Goal: Information Seeking & Learning: Learn about a topic

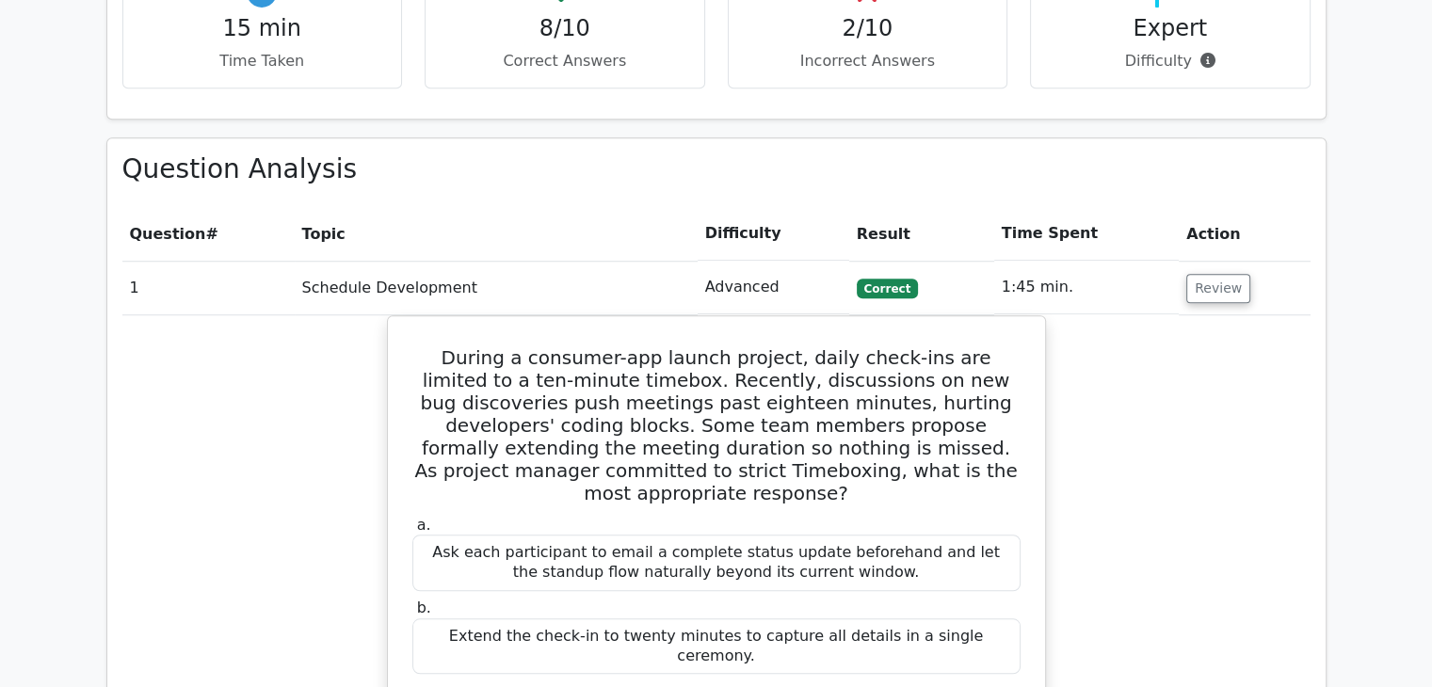
scroll to position [1412, 0]
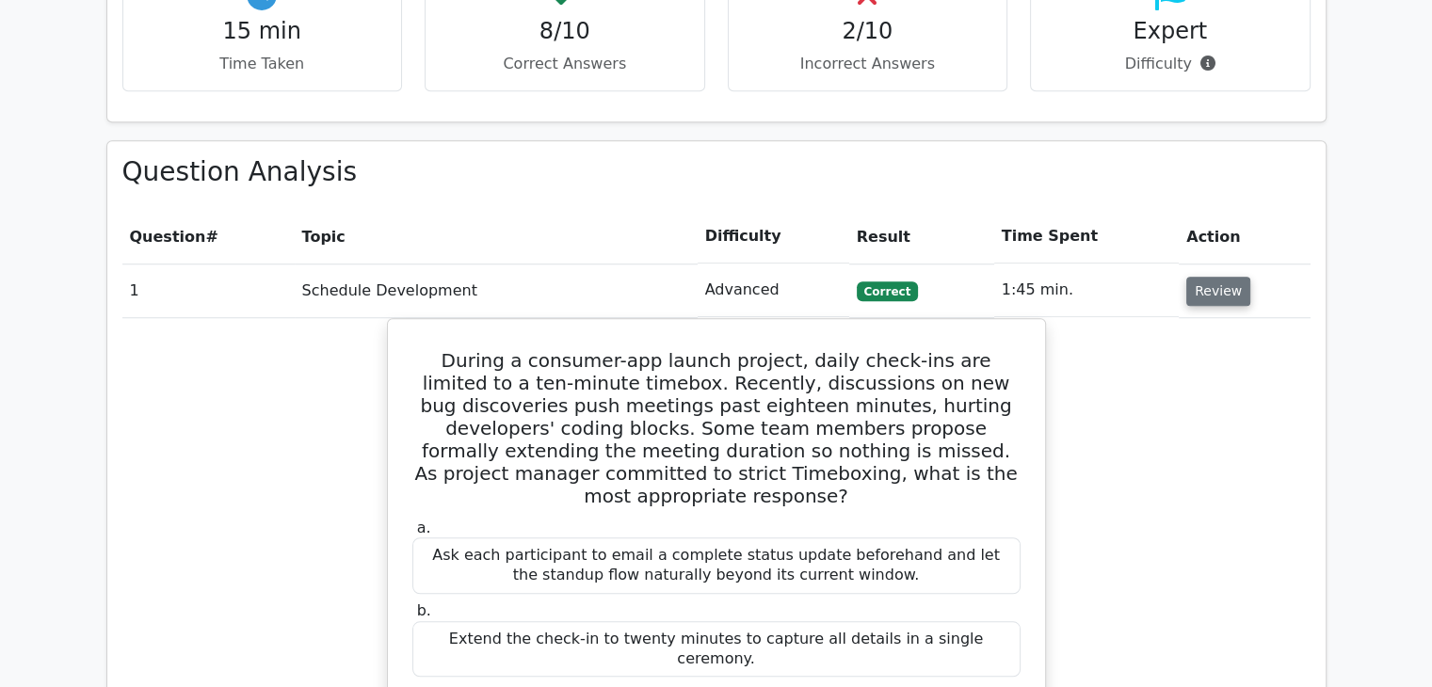
click at [1211, 277] on button "Review" at bounding box center [1218, 291] width 64 height 29
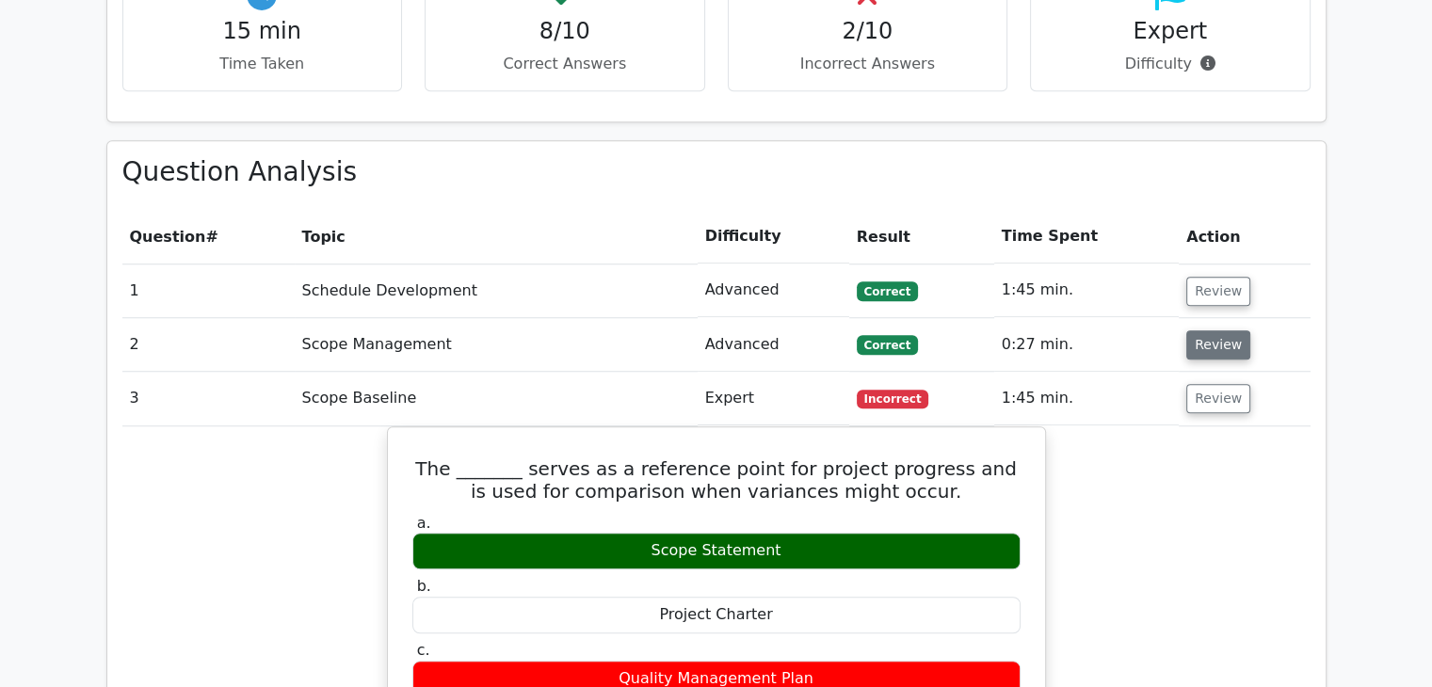
click at [1210, 330] on button "Review" at bounding box center [1218, 344] width 64 height 29
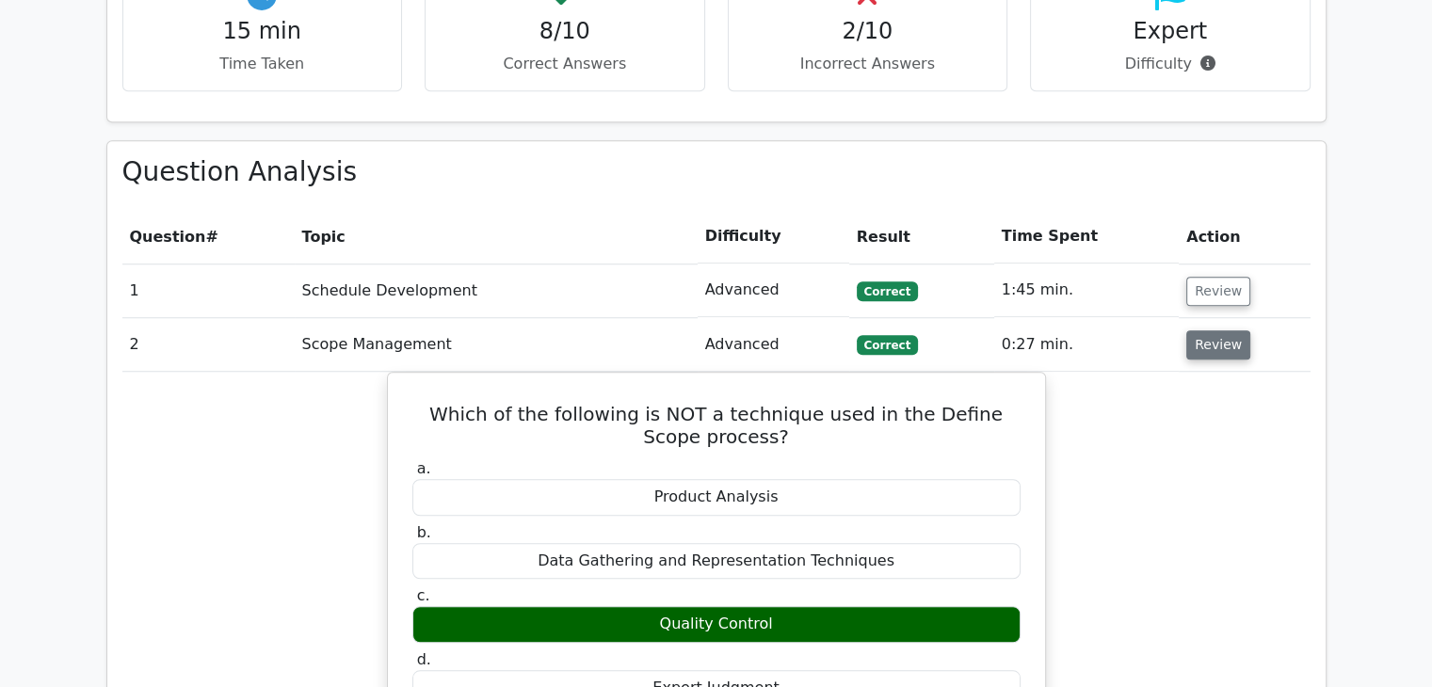
click at [1216, 330] on button "Review" at bounding box center [1218, 344] width 64 height 29
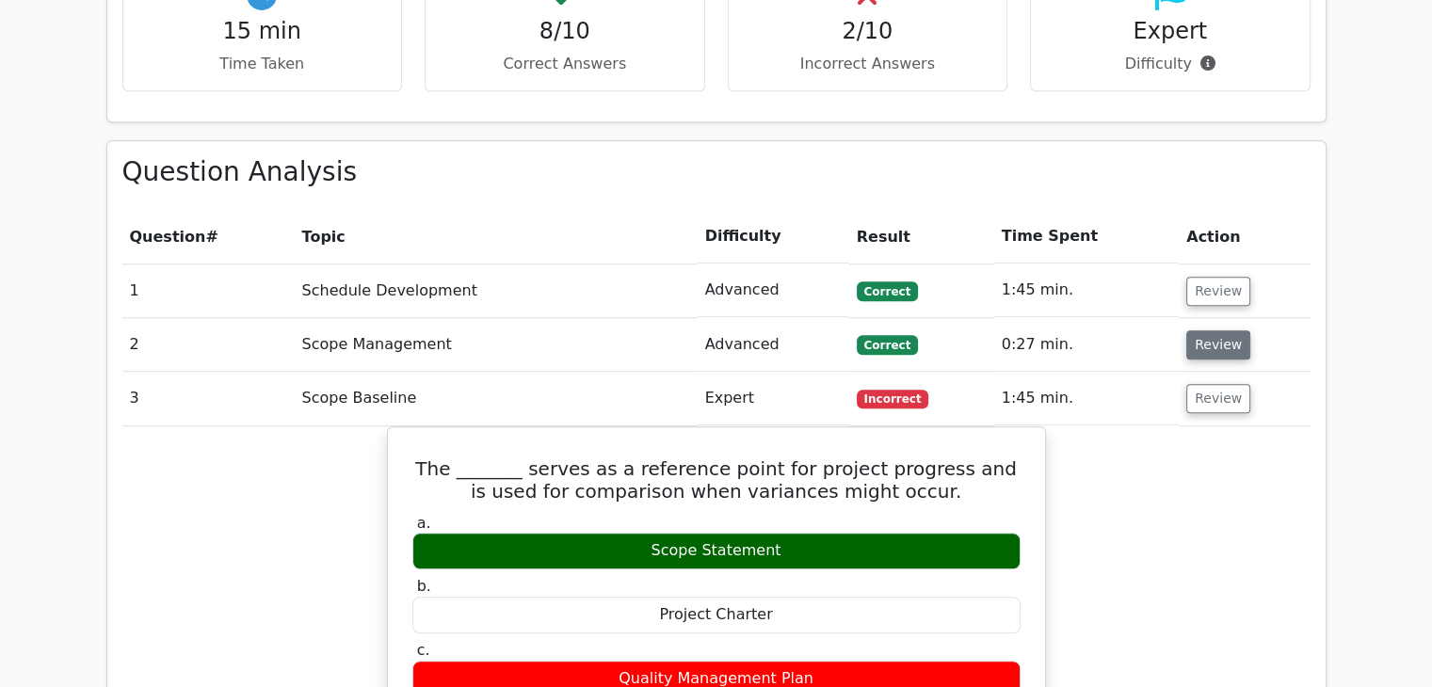
click at [1216, 330] on button "Review" at bounding box center [1218, 344] width 64 height 29
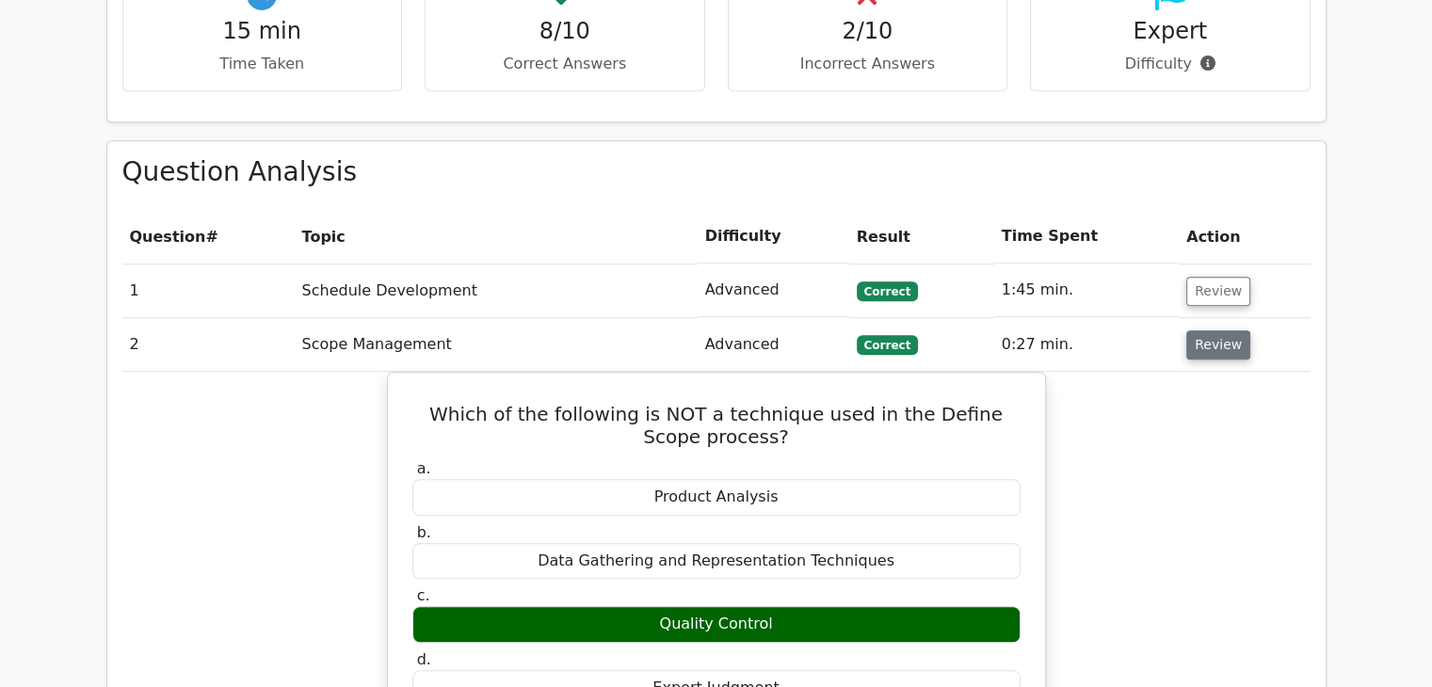
click at [1227, 330] on button "Review" at bounding box center [1218, 344] width 64 height 29
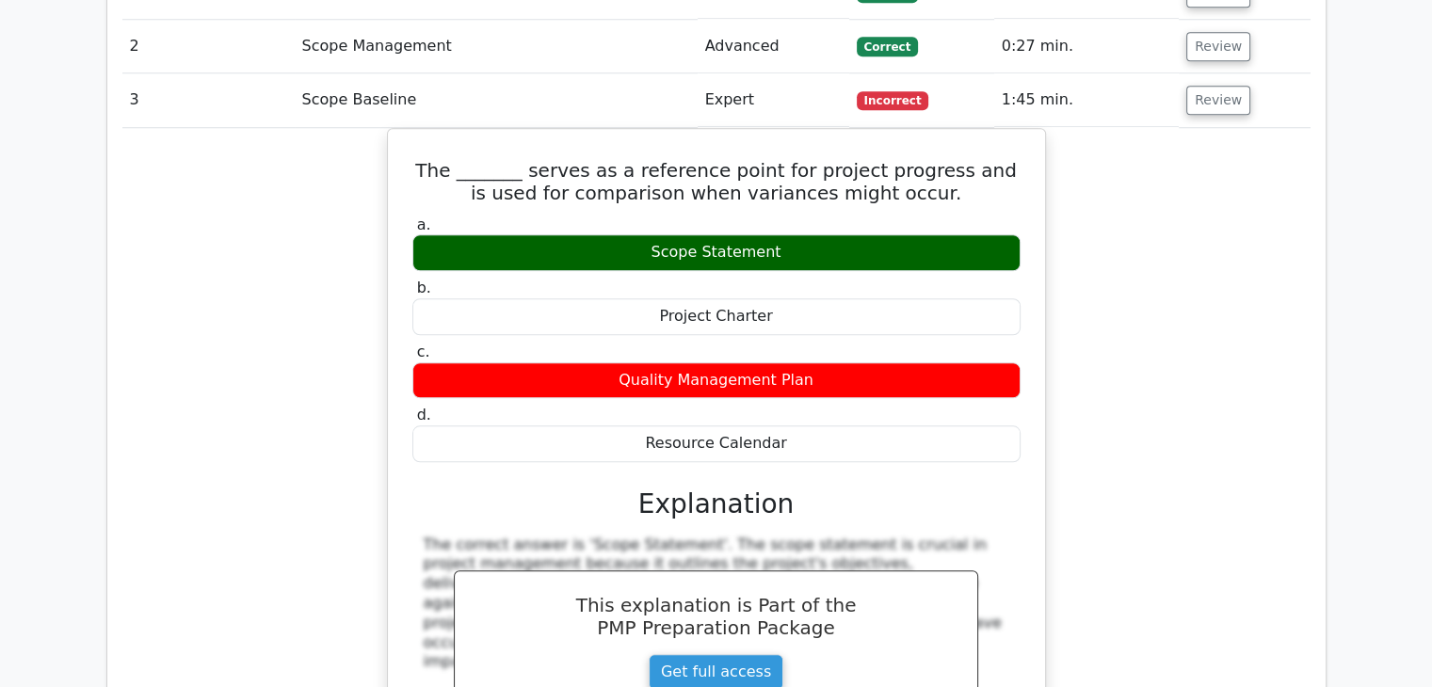
scroll to position [1601, 0]
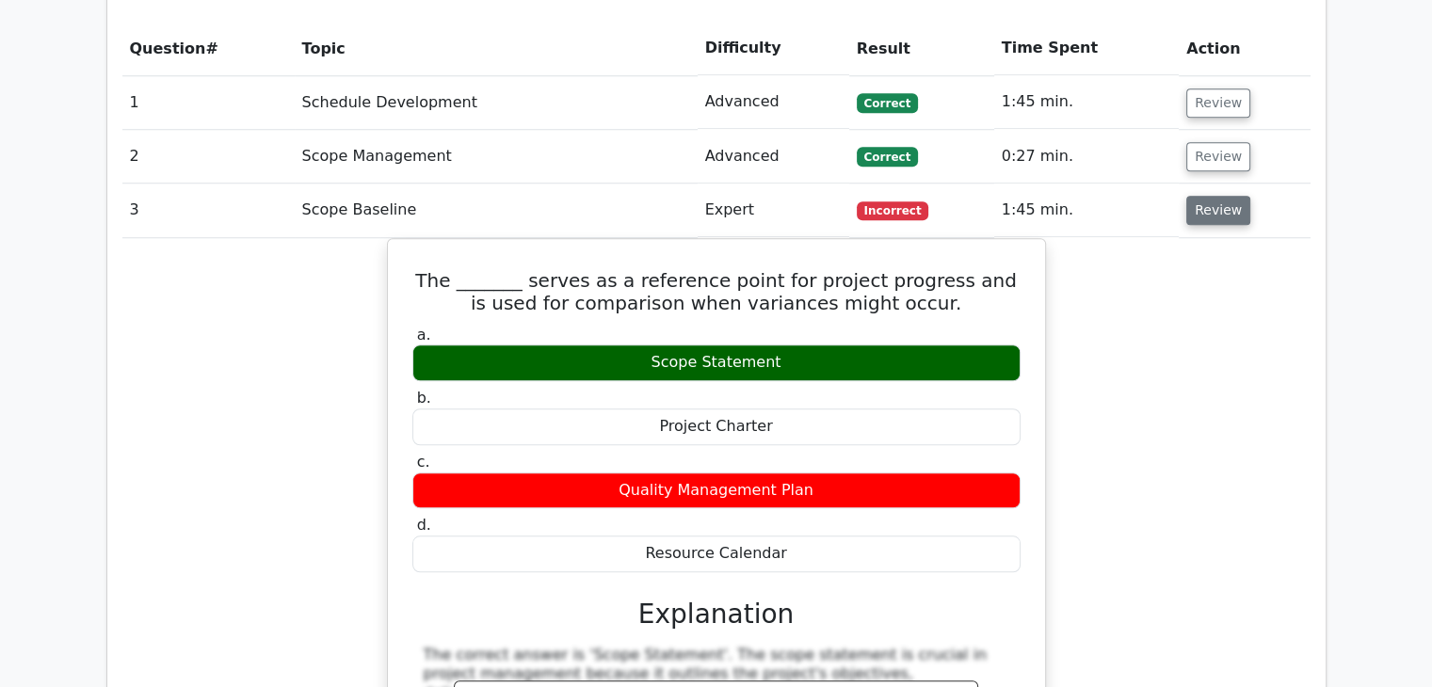
click at [1228, 196] on button "Review" at bounding box center [1218, 210] width 64 height 29
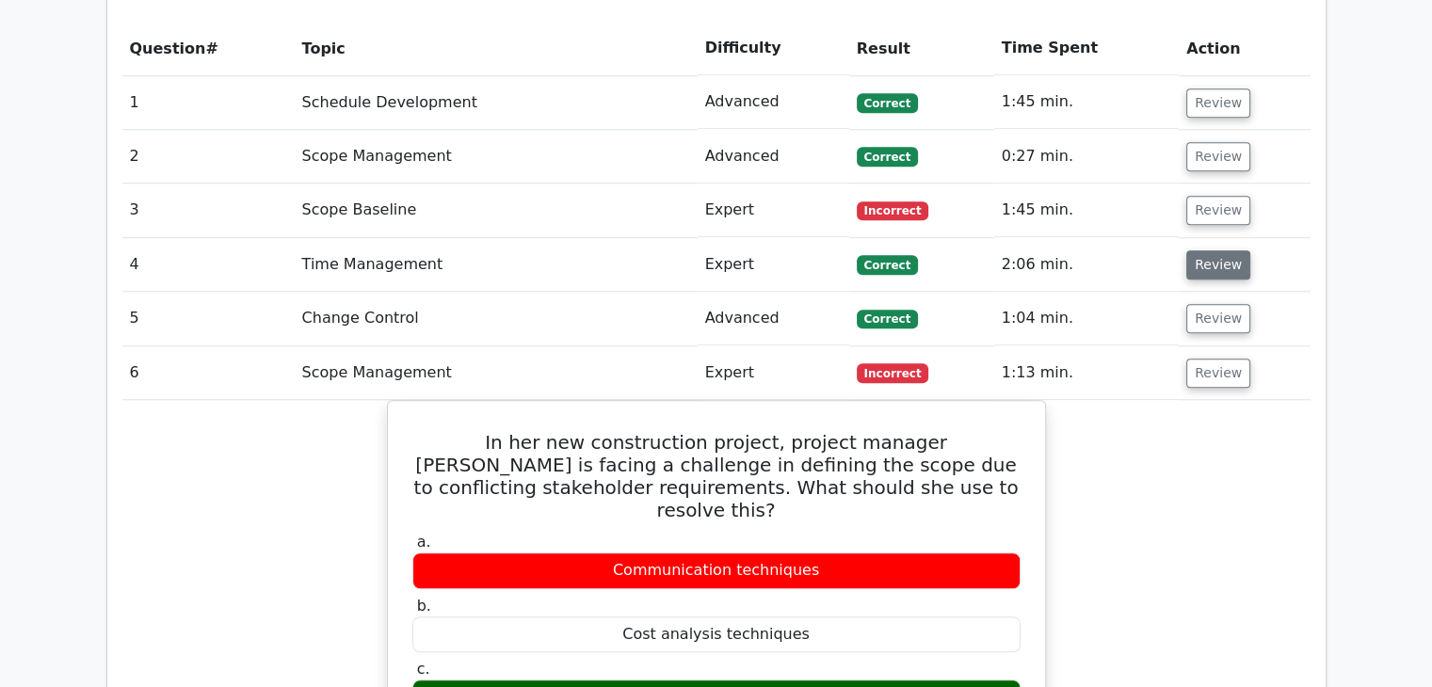
click at [1220, 250] on button "Review" at bounding box center [1218, 264] width 64 height 29
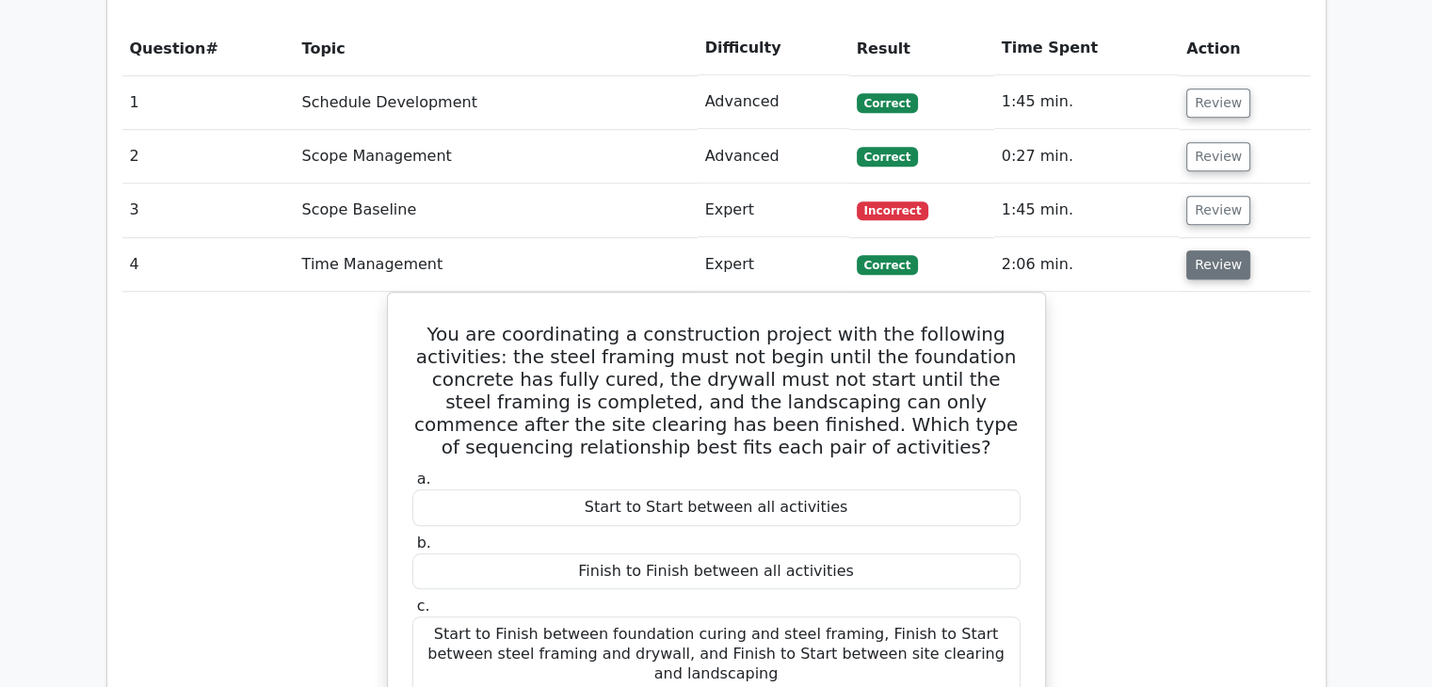
click at [1220, 250] on button "Review" at bounding box center [1218, 264] width 64 height 29
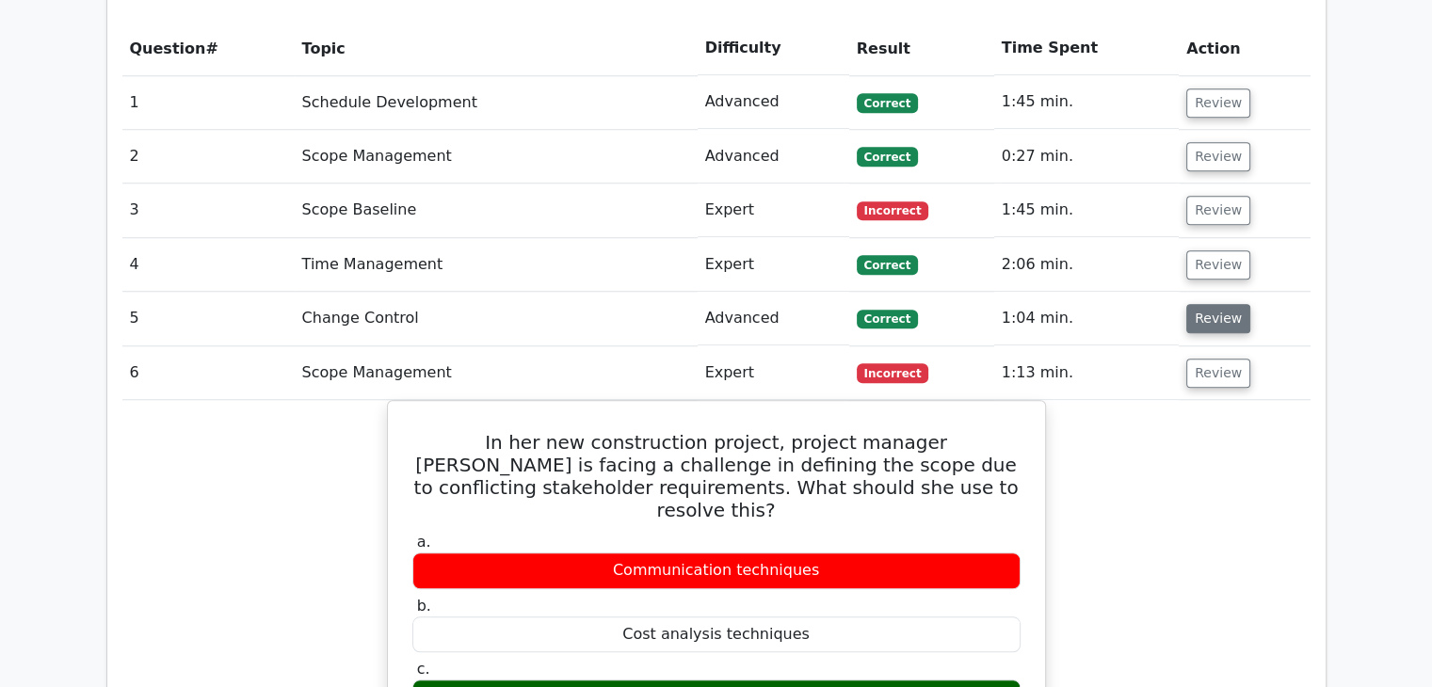
click at [1216, 304] on button "Review" at bounding box center [1218, 318] width 64 height 29
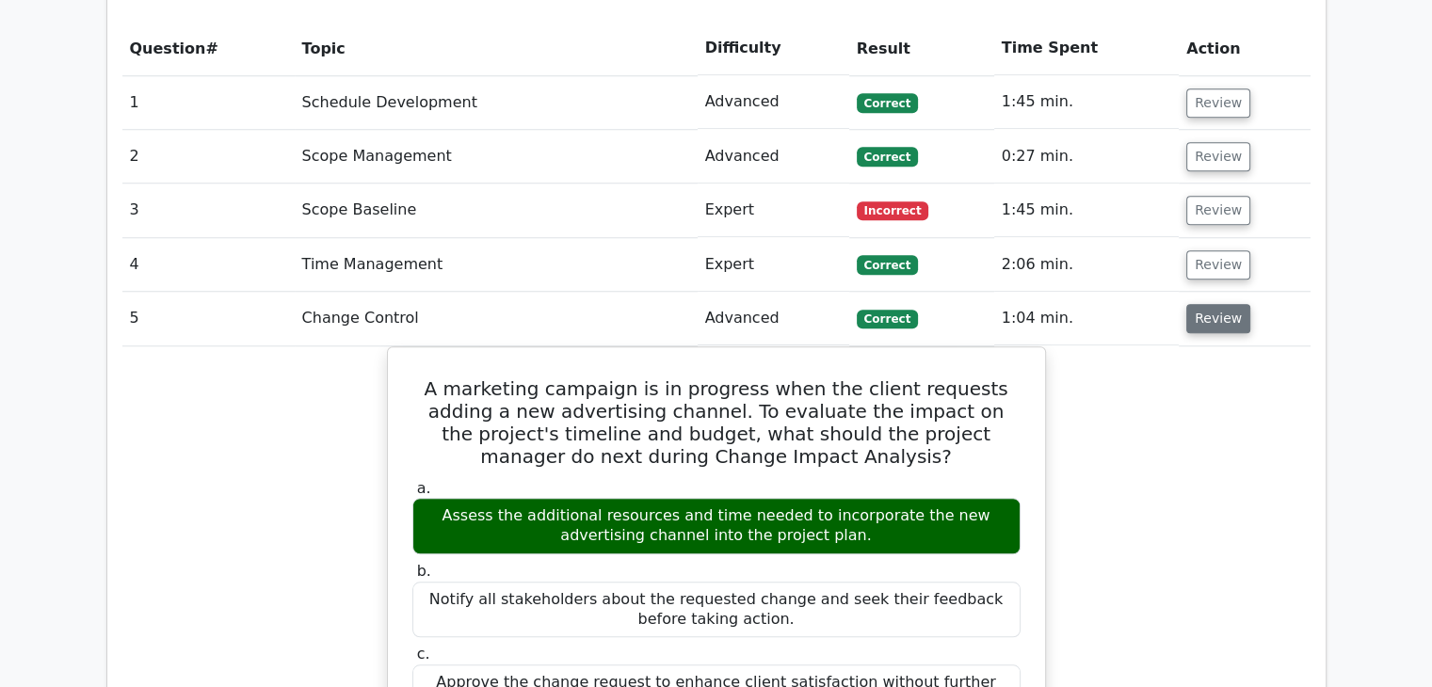
click at [1186, 304] on button "Review" at bounding box center [1218, 318] width 64 height 29
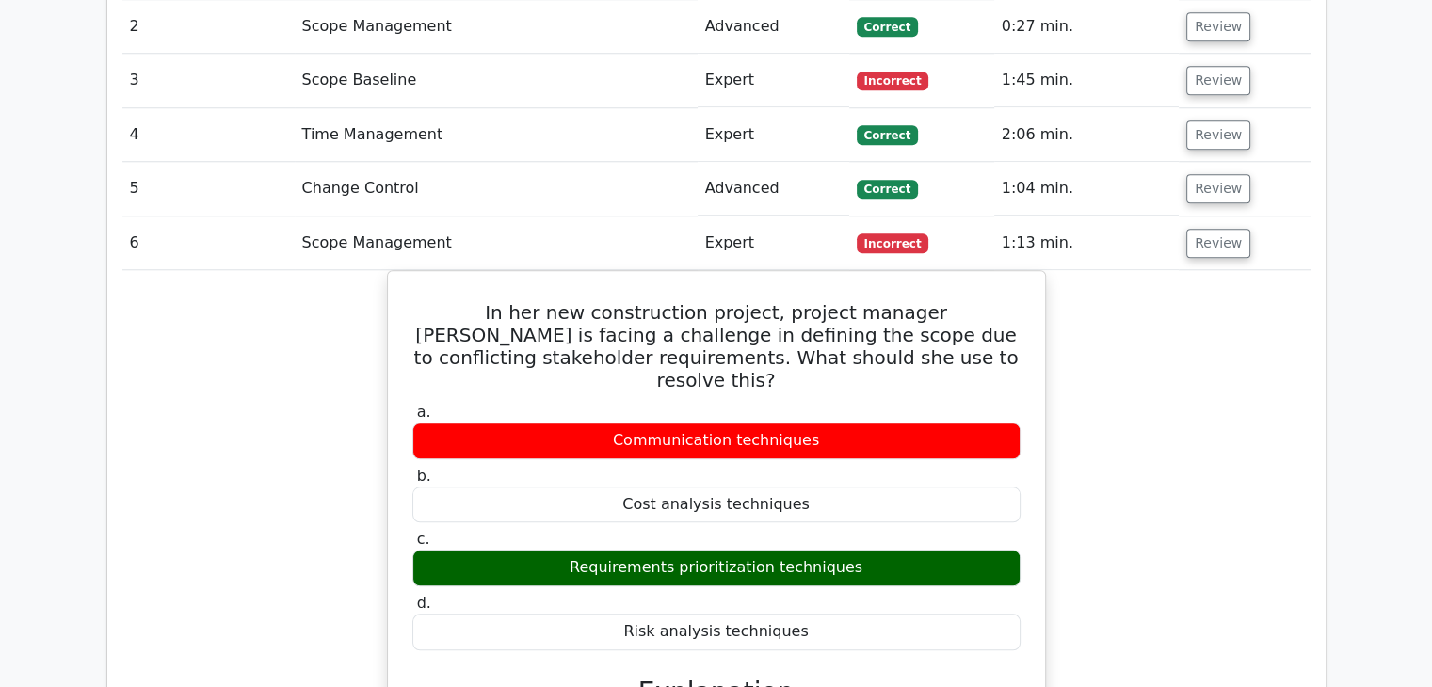
scroll to position [1695, 0]
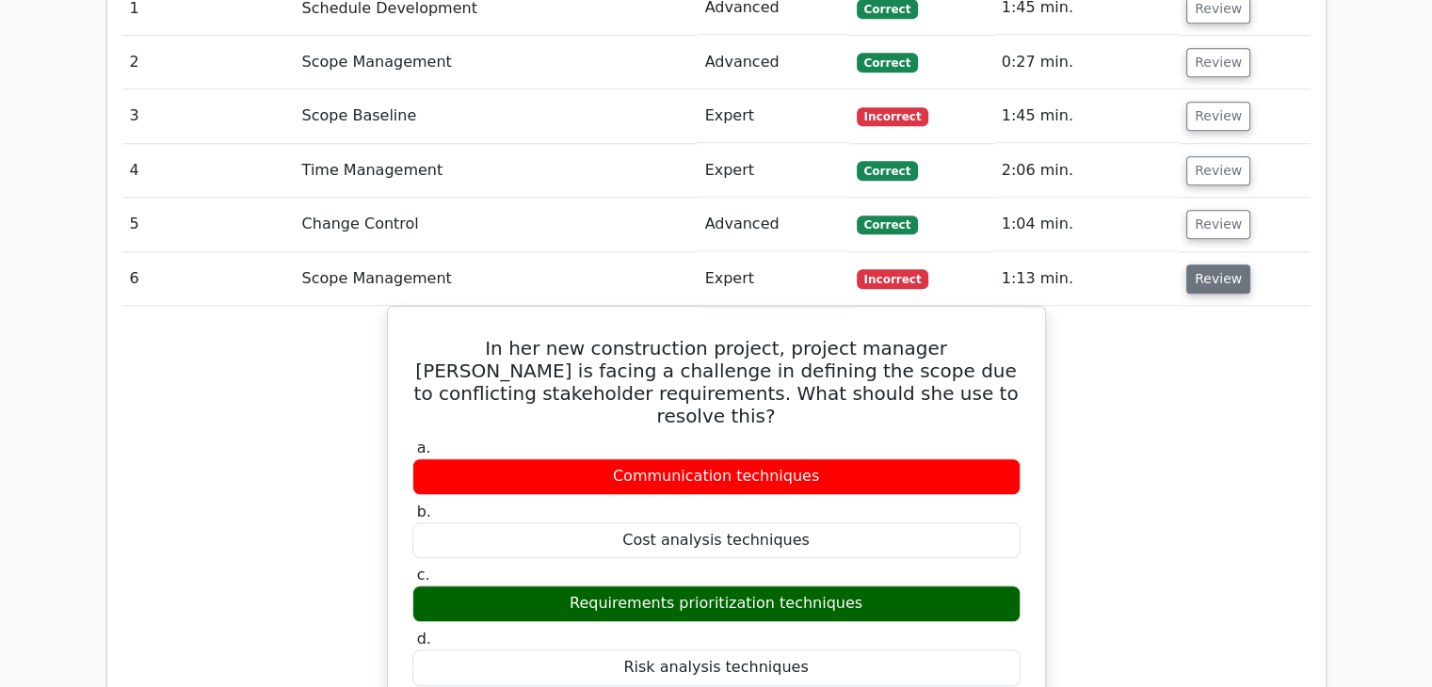
click at [1222, 265] on button "Review" at bounding box center [1218, 279] width 64 height 29
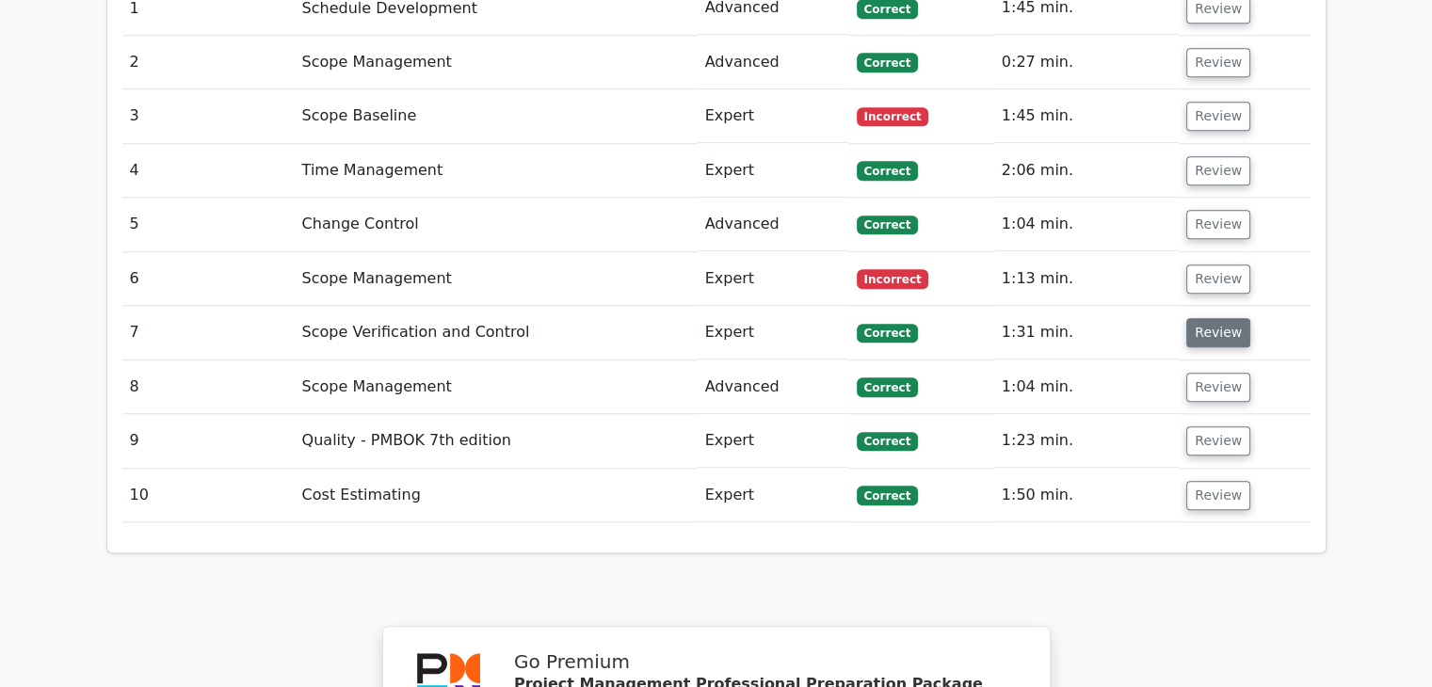
click at [1205, 318] on button "Review" at bounding box center [1218, 332] width 64 height 29
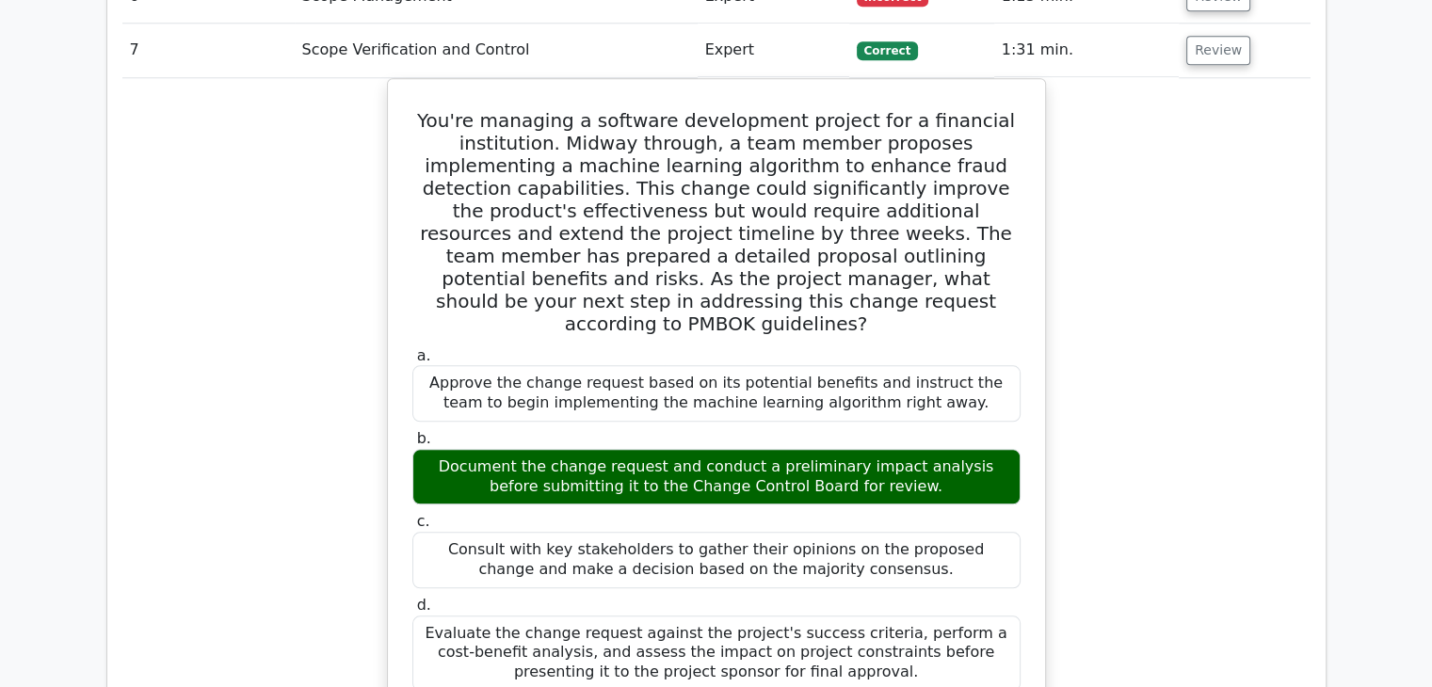
scroll to position [1883, 0]
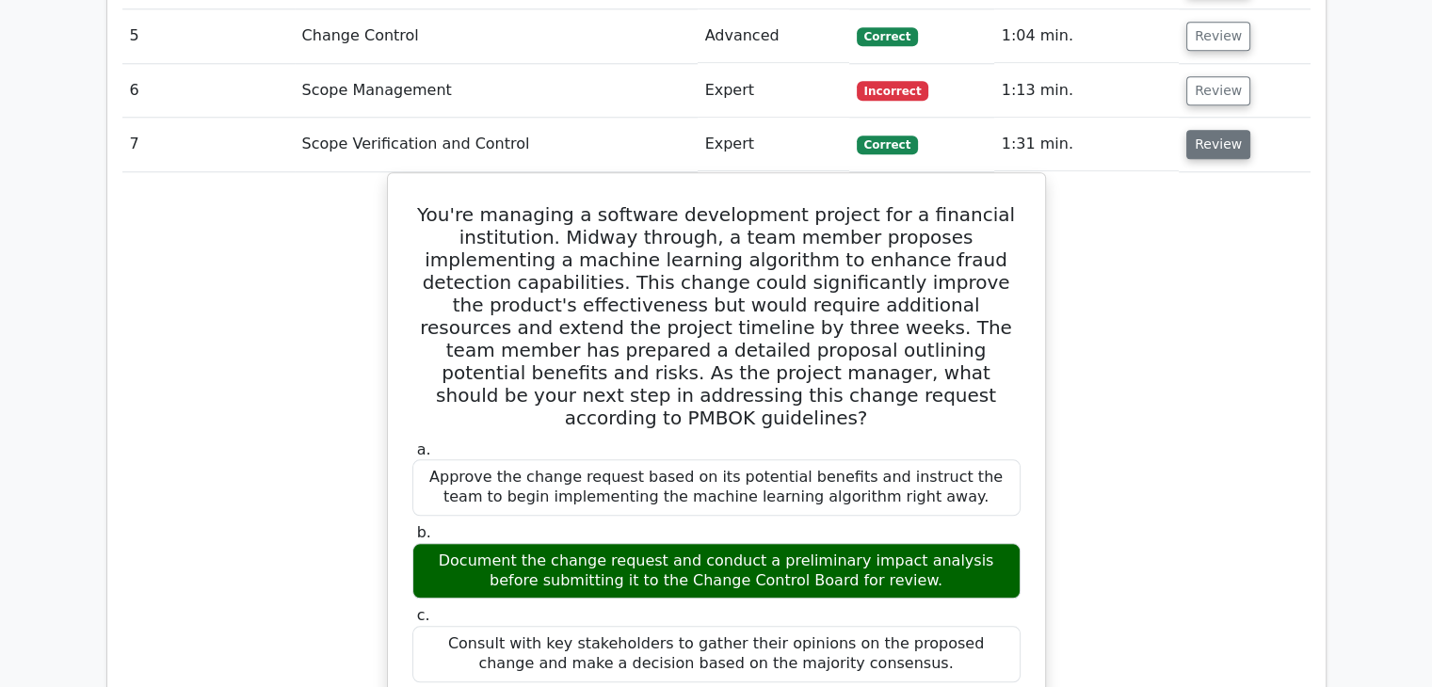
click at [1209, 130] on button "Review" at bounding box center [1218, 144] width 64 height 29
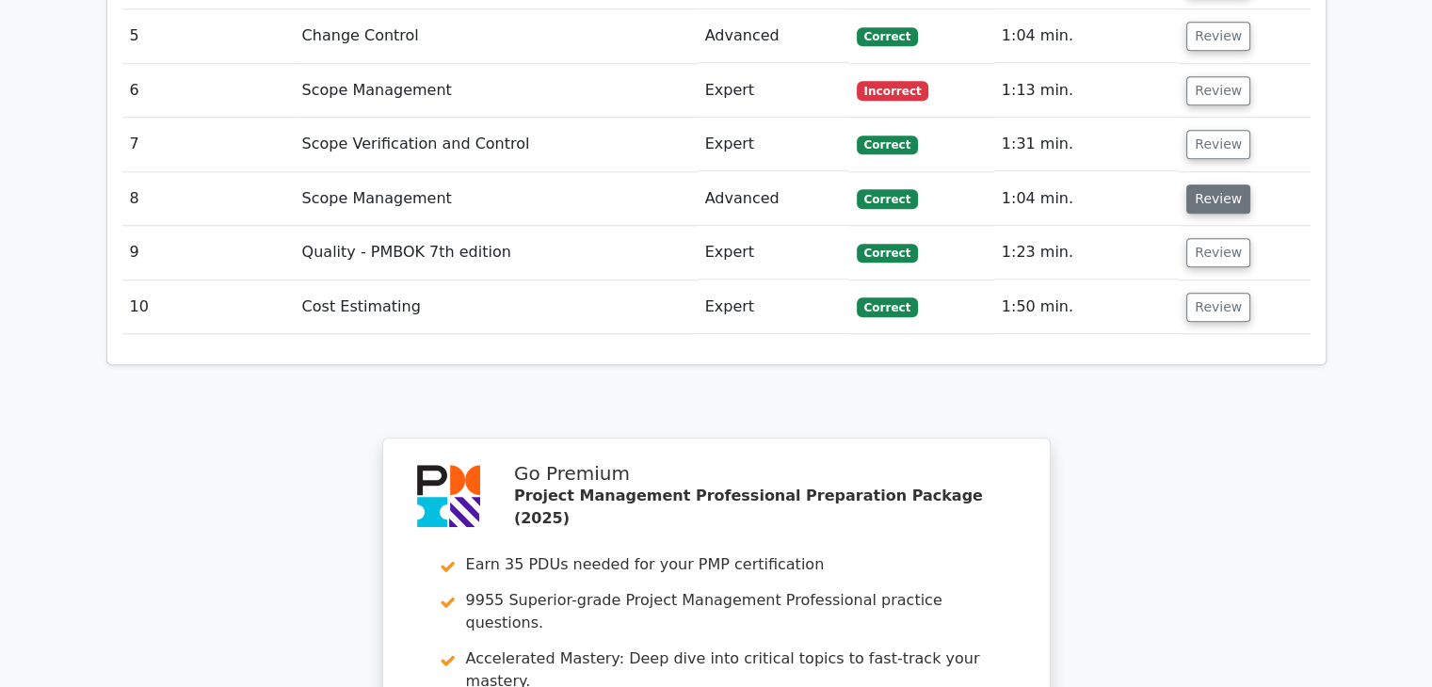
click at [1209, 185] on button "Review" at bounding box center [1218, 199] width 64 height 29
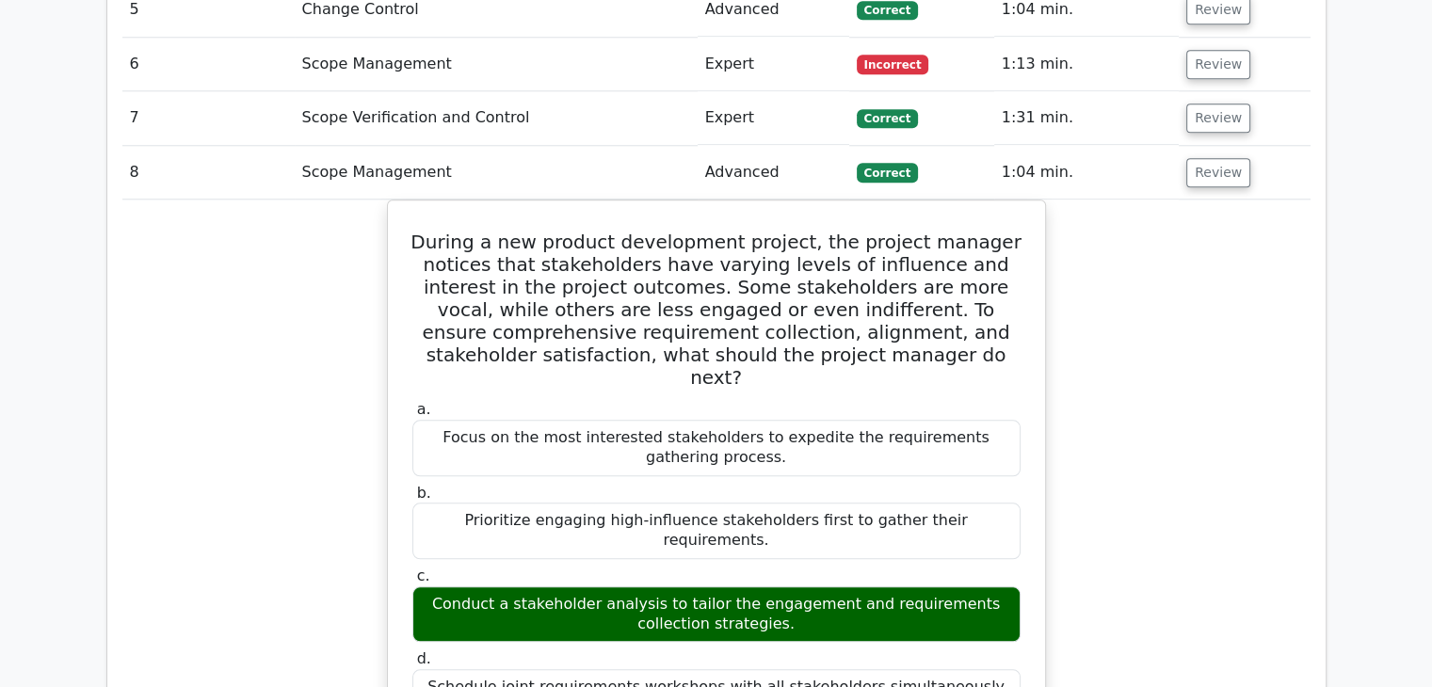
scroll to position [1695, 0]
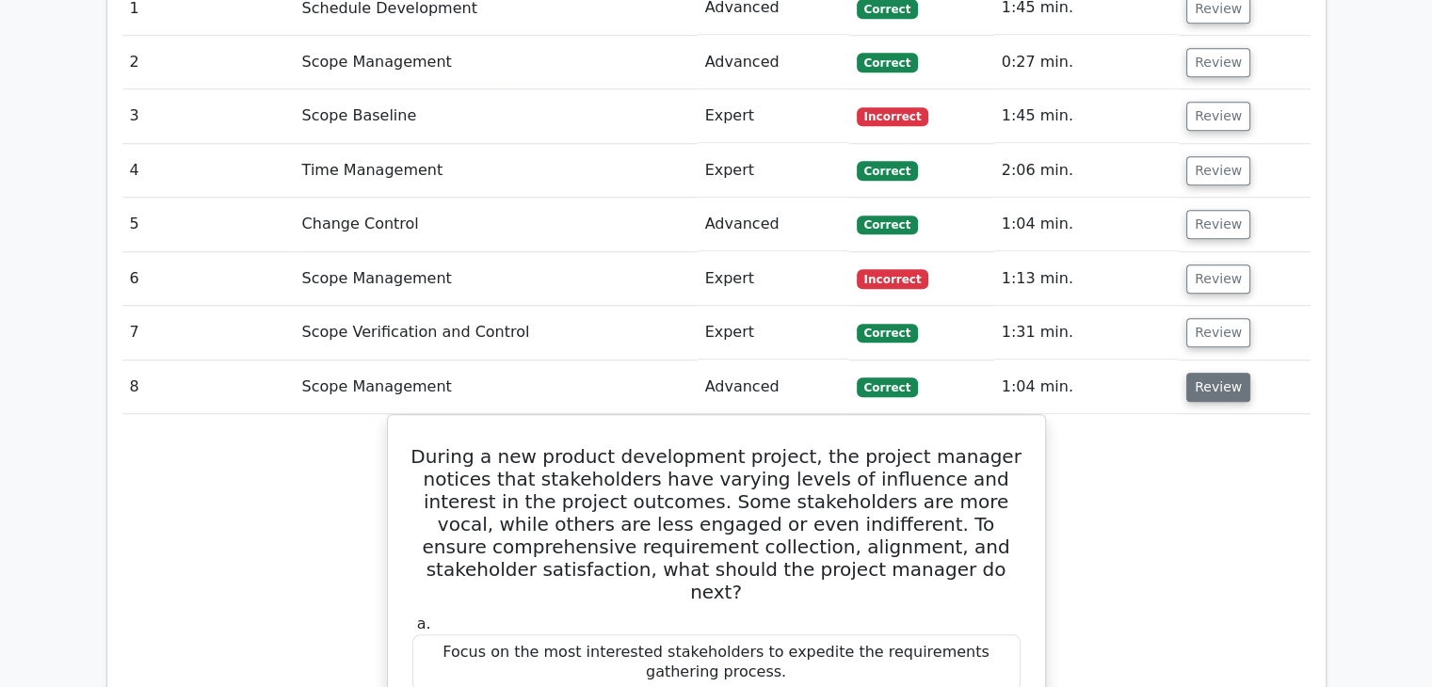
click at [1203, 373] on button "Review" at bounding box center [1218, 387] width 64 height 29
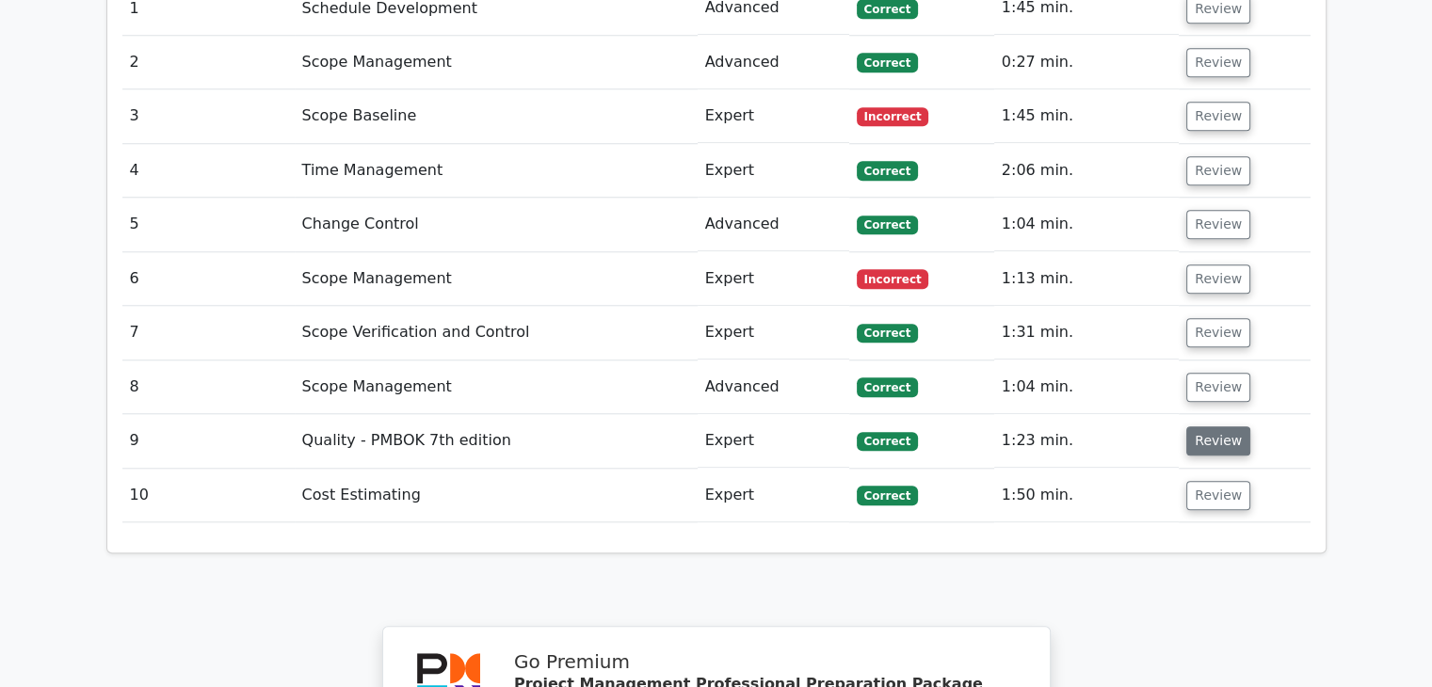
click at [1215, 426] on button "Review" at bounding box center [1218, 440] width 64 height 29
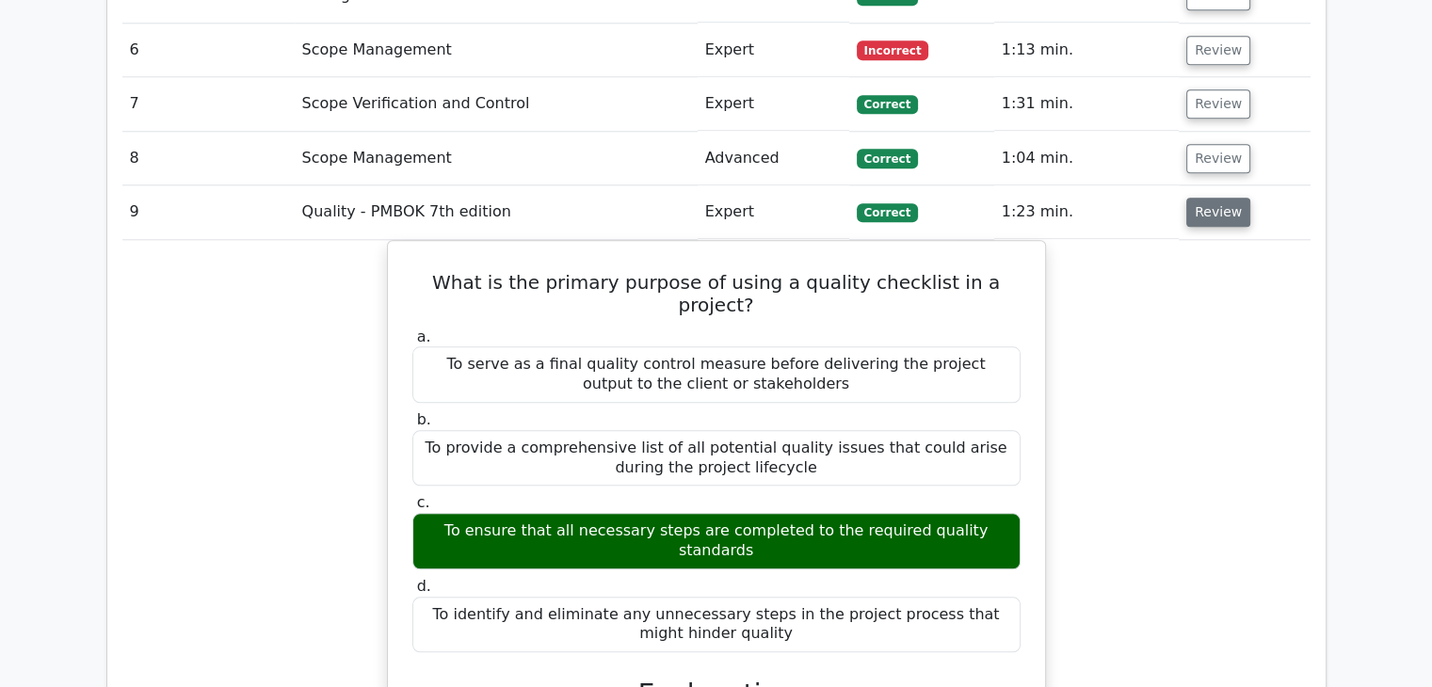
scroll to position [1977, 0]
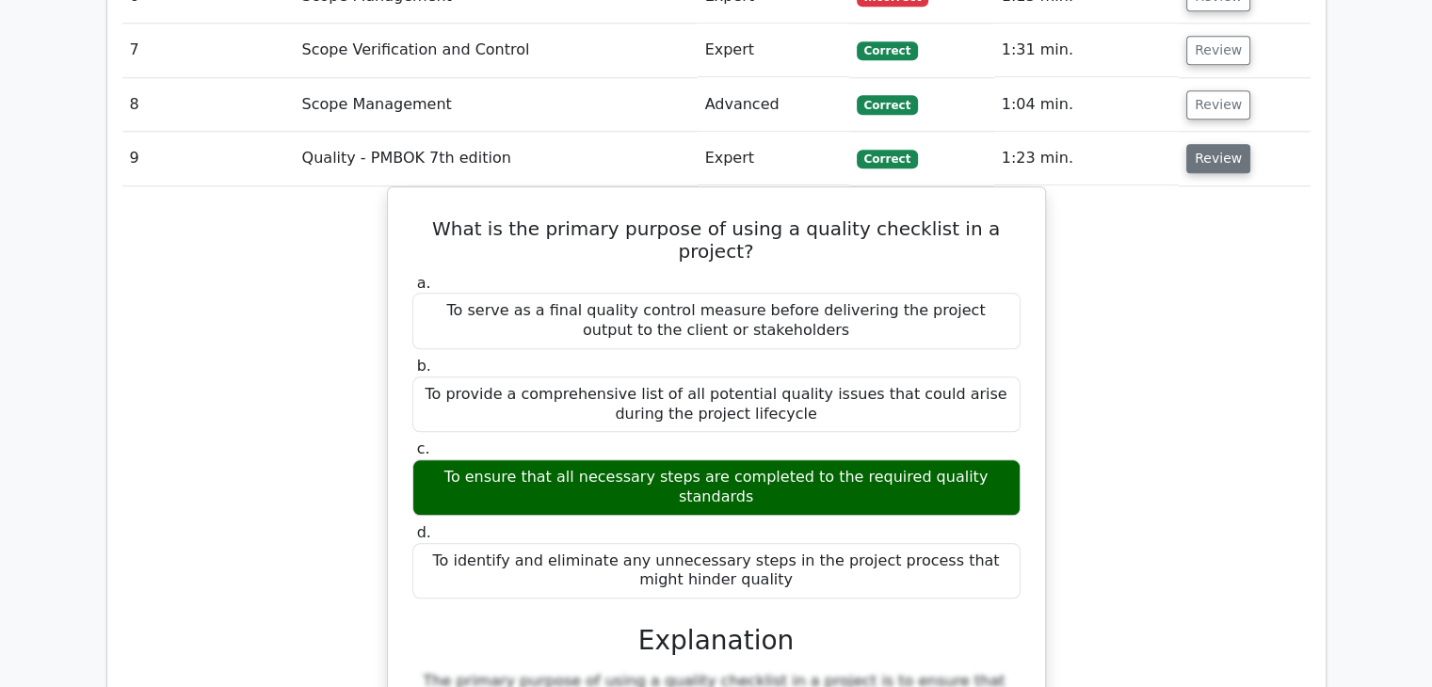
click at [1223, 144] on button "Review" at bounding box center [1218, 158] width 64 height 29
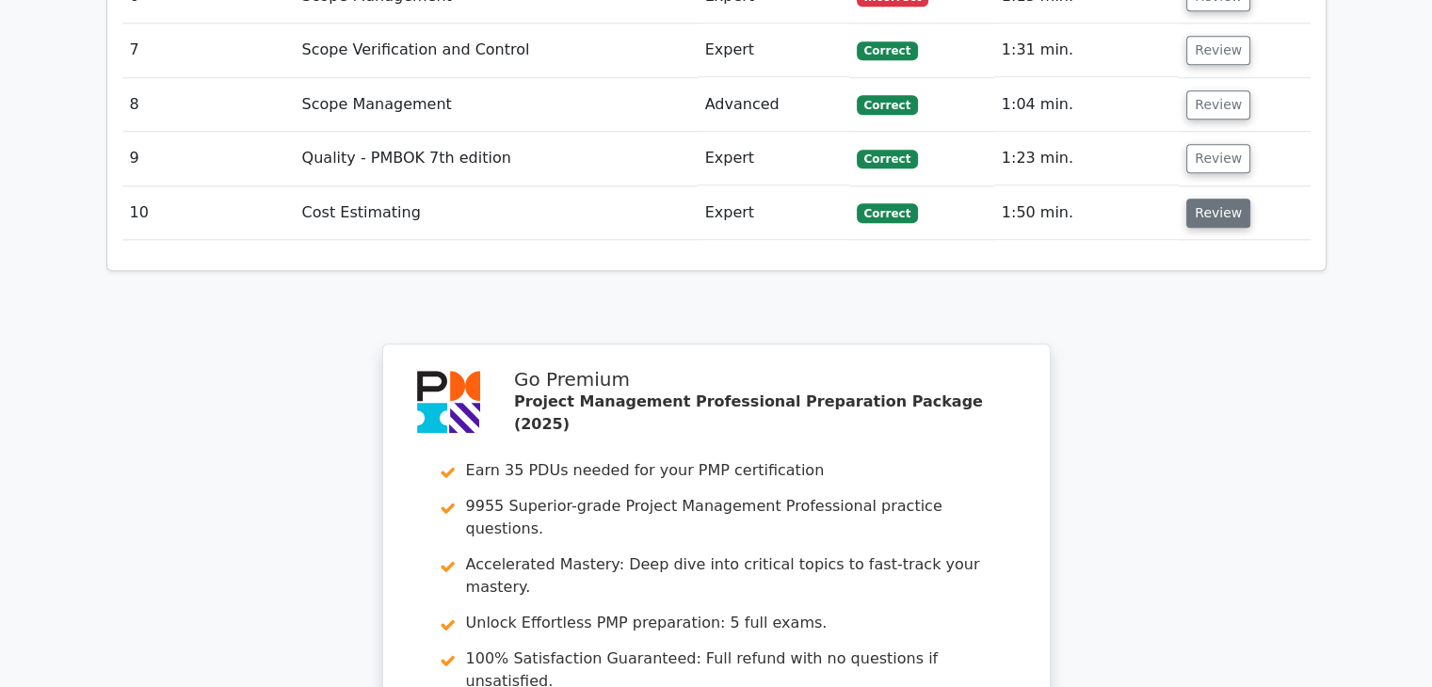
click at [1215, 199] on button "Review" at bounding box center [1218, 213] width 64 height 29
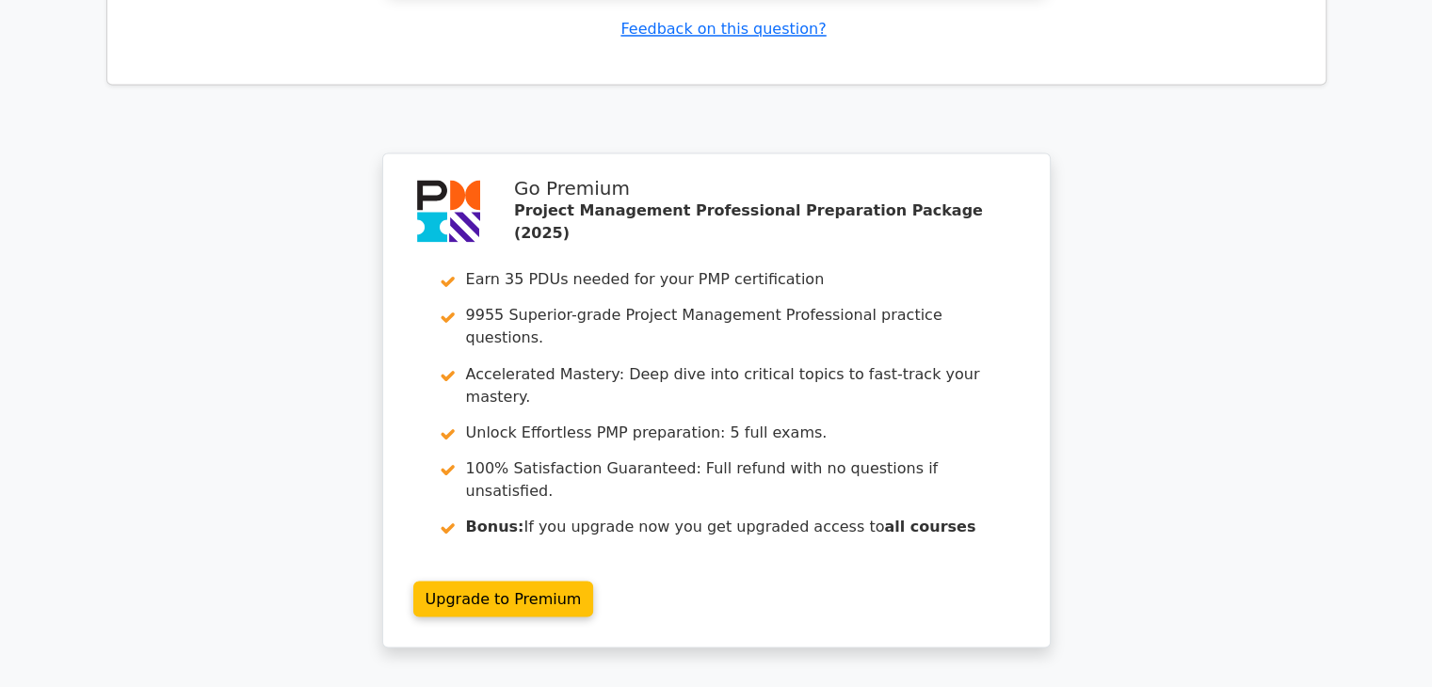
scroll to position [3344, 0]
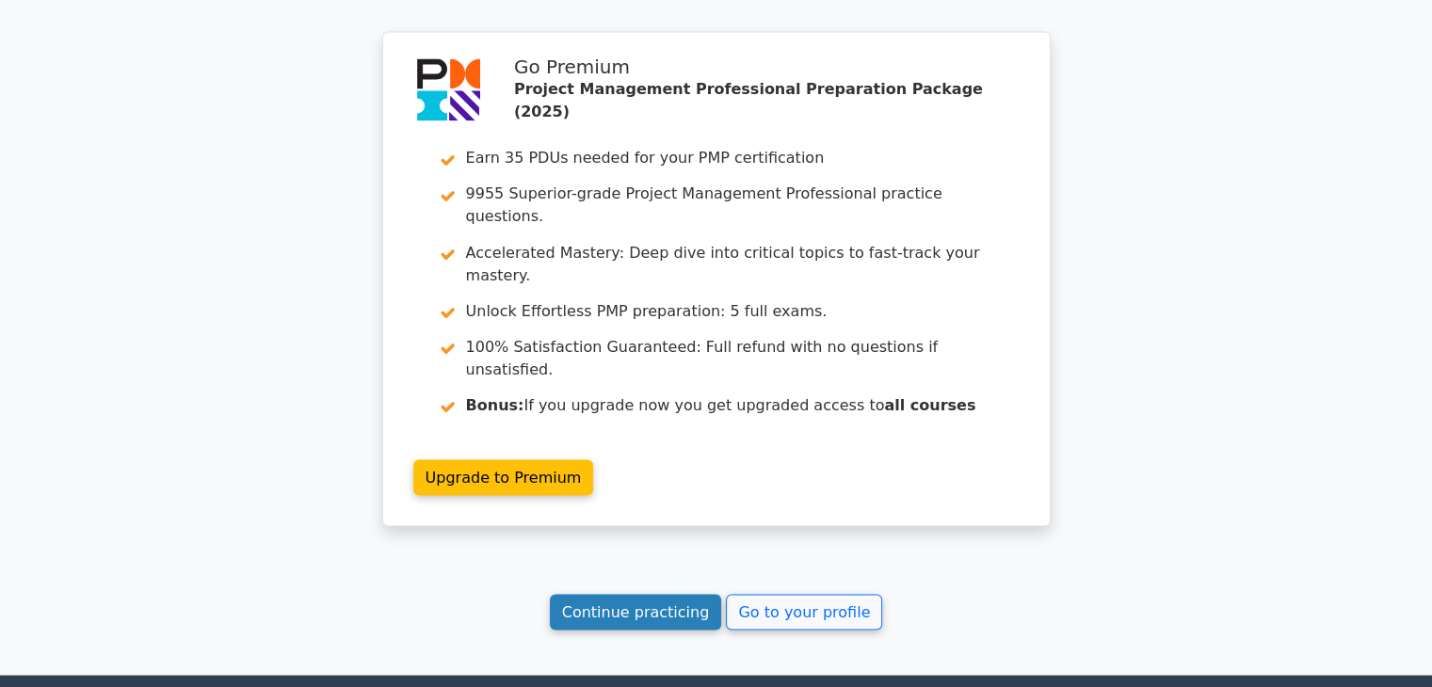
click at [599, 594] on link "Continue practicing" at bounding box center [636, 612] width 172 height 36
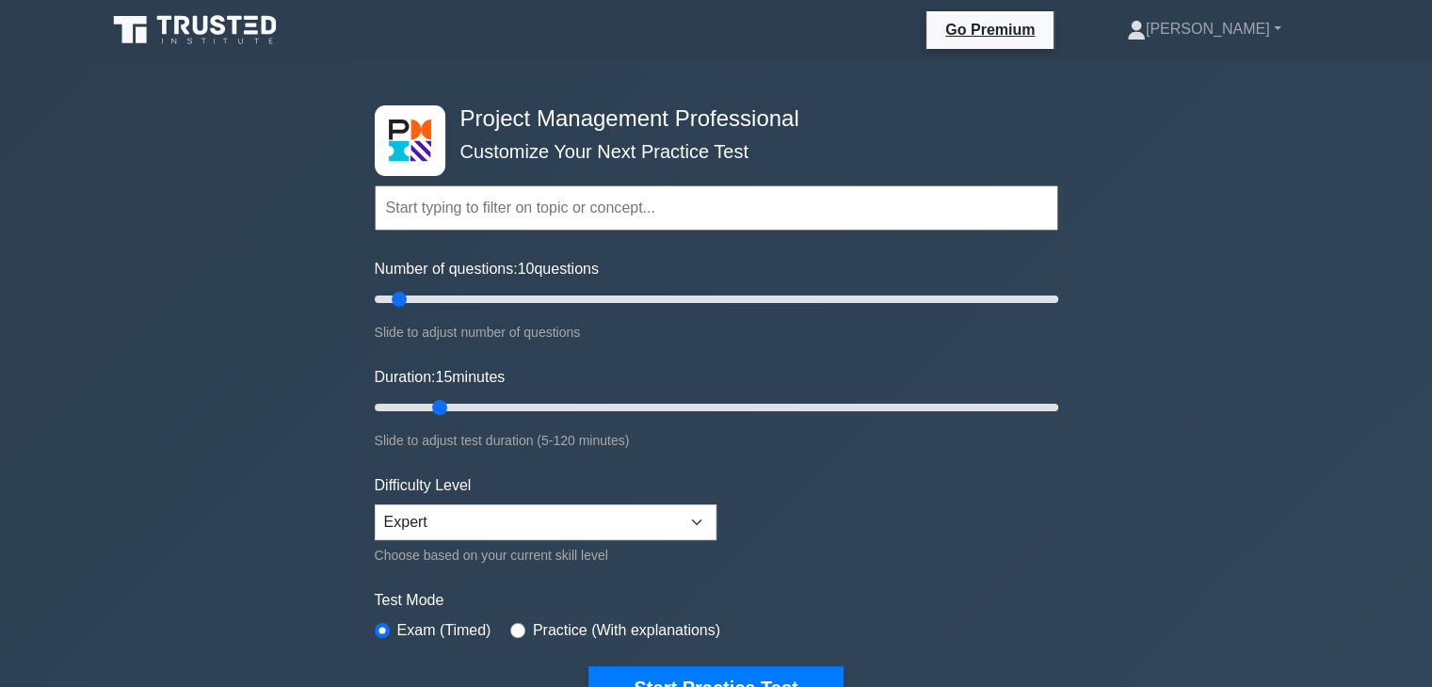
drag, startPoint x: 411, startPoint y: 405, endPoint x: 427, endPoint y: 404, distance: 16.0
type input "15"
click at [427, 404] on input "Duration: 15 minutes" at bounding box center [717, 407] width 684 height 23
click at [1082, 491] on div "Project Management Professional Customize Your Next Practice Test Topics Scope …" at bounding box center [716, 634] width 1432 height 1149
